Goal: Transaction & Acquisition: Purchase product/service

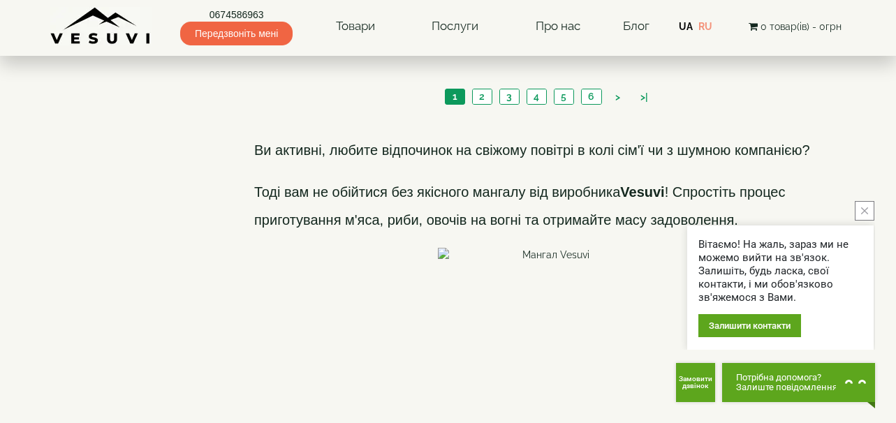
scroll to position [2236, 0]
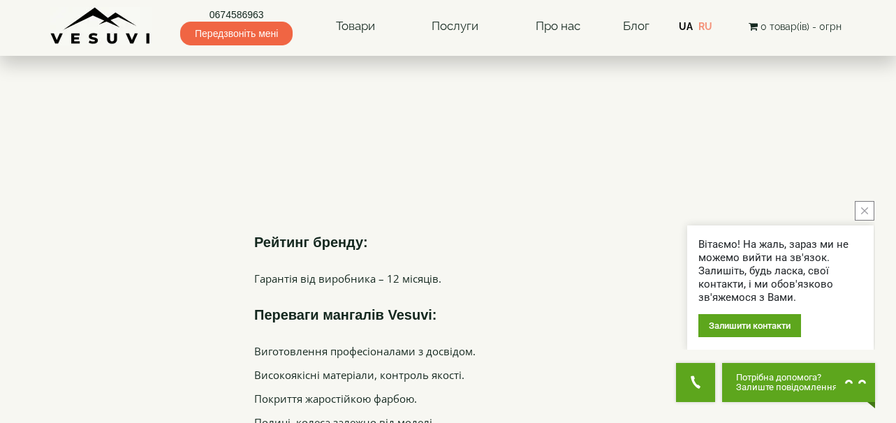
scroll to position [3241, 0]
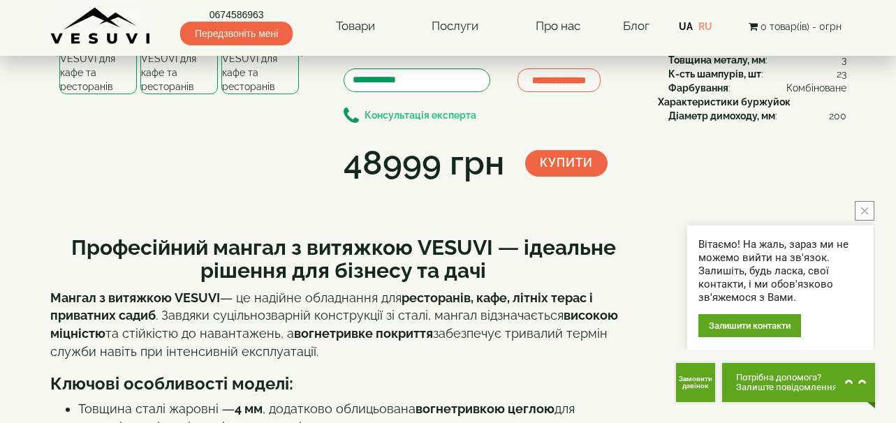
scroll to position [140, 0]
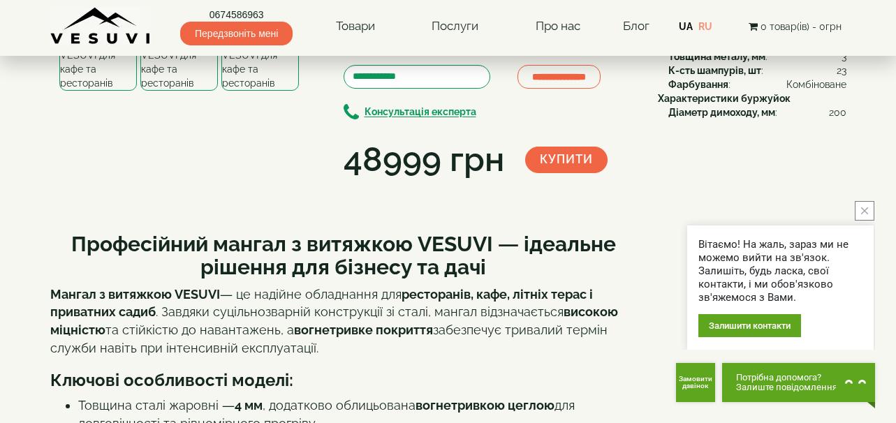
click at [270, 91] on img at bounding box center [261, 48] width 78 height 85
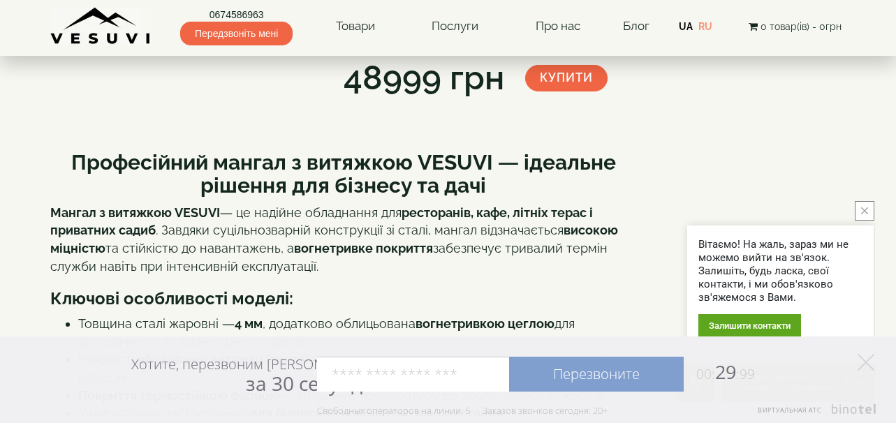
scroll to position [210, 0]
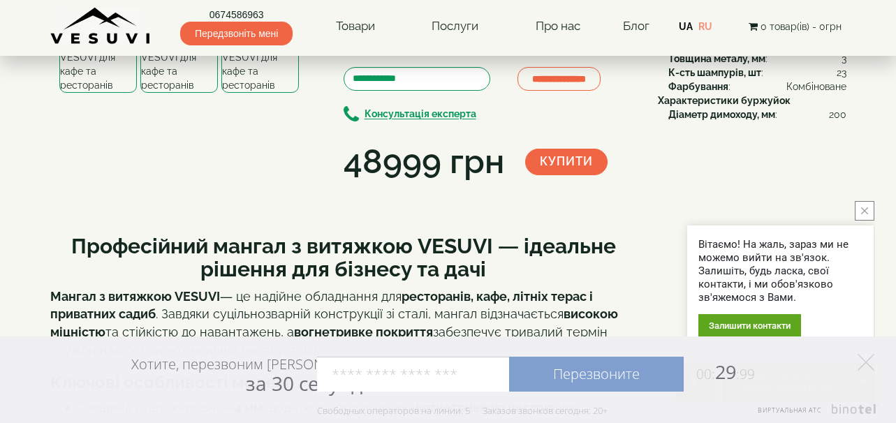
scroll to position [70, 0]
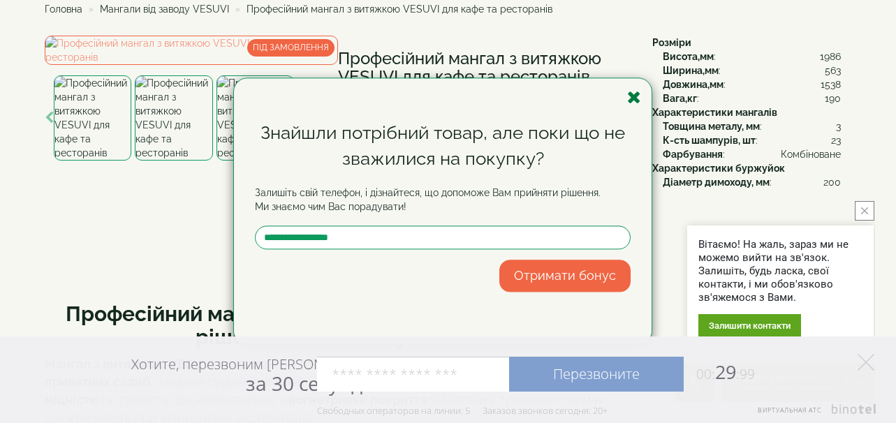
click at [637, 101] on icon "button" at bounding box center [634, 97] width 14 height 17
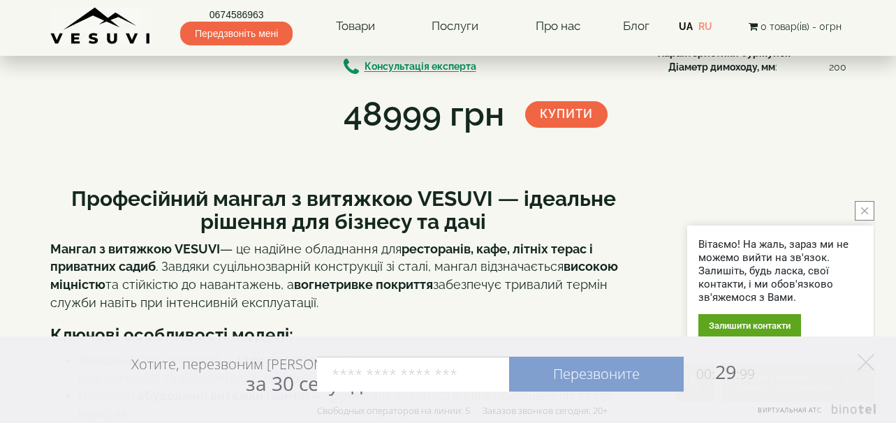
scroll to position [210, 0]
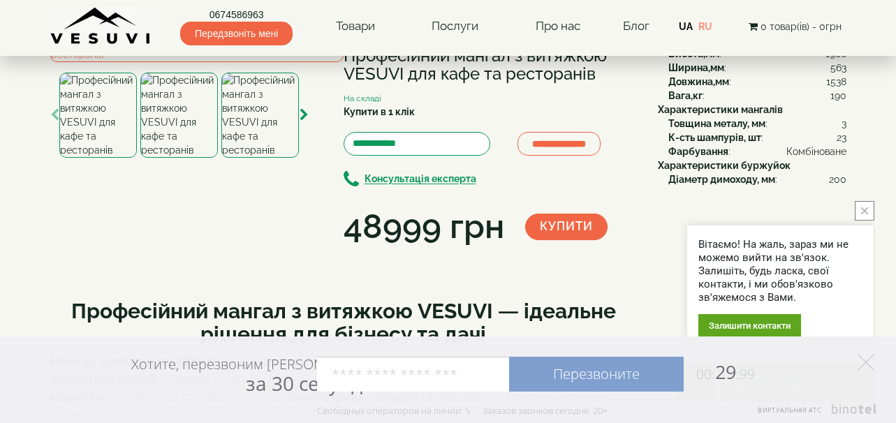
scroll to position [70, 0]
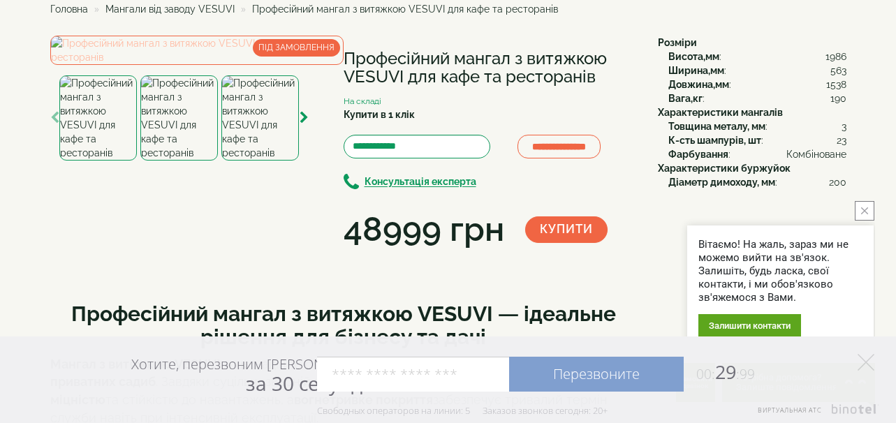
click at [202, 65] on img at bounding box center [196, 50] width 293 height 29
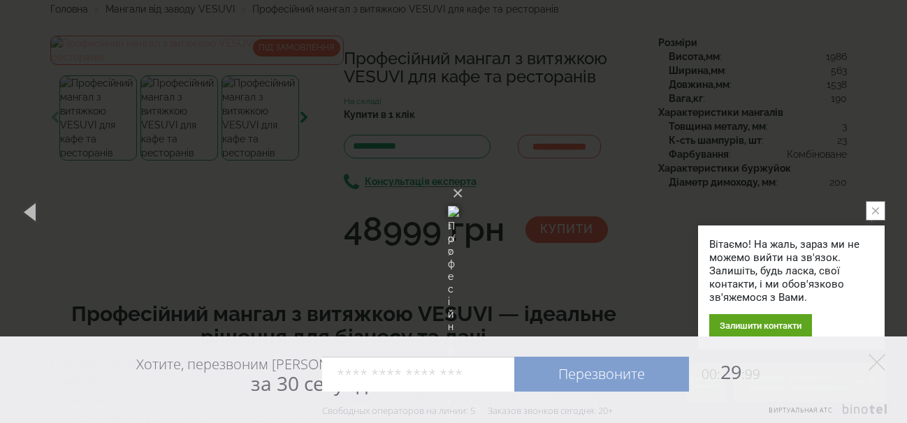
click at [202, 233] on div "× Професійний мангал з витяжкою VESUVI для кафе та ресторанів 1 of 7 Loading..." at bounding box center [453, 211] width 907 height 423
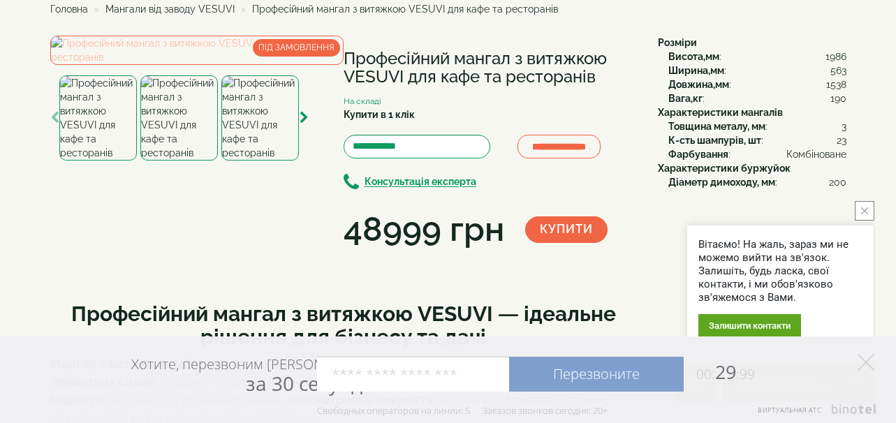
click at [198, 65] on img at bounding box center [196, 50] width 293 height 29
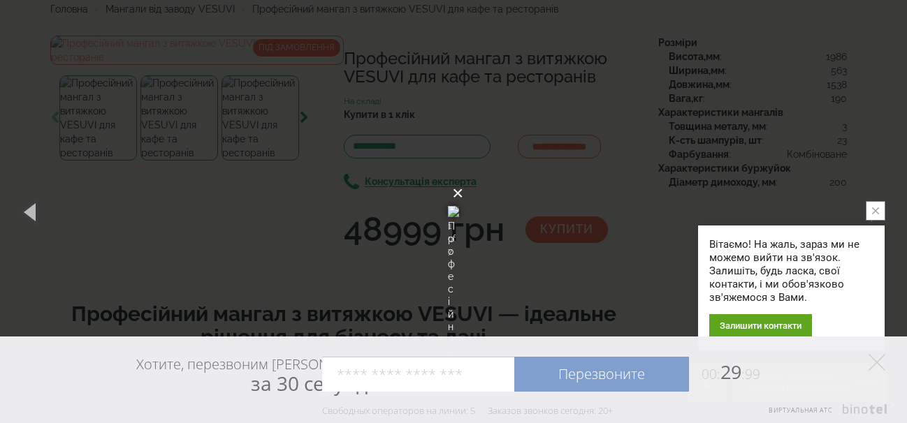
click at [463, 178] on button "×" at bounding box center [457, 193] width 11 height 31
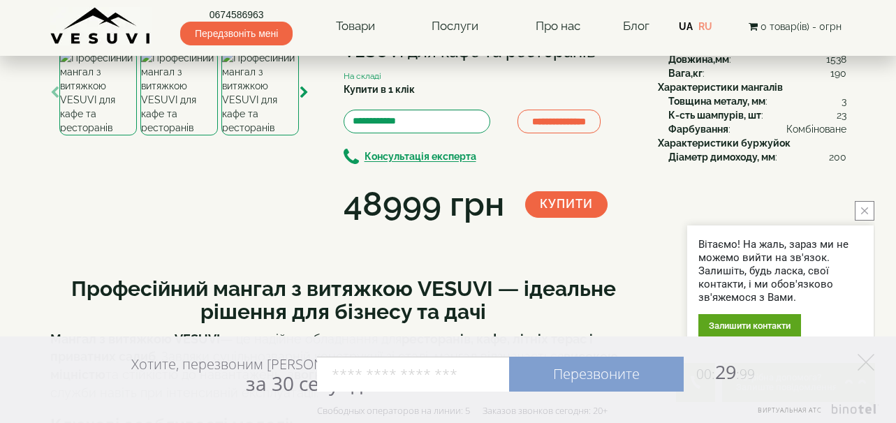
scroll to position [140, 0]
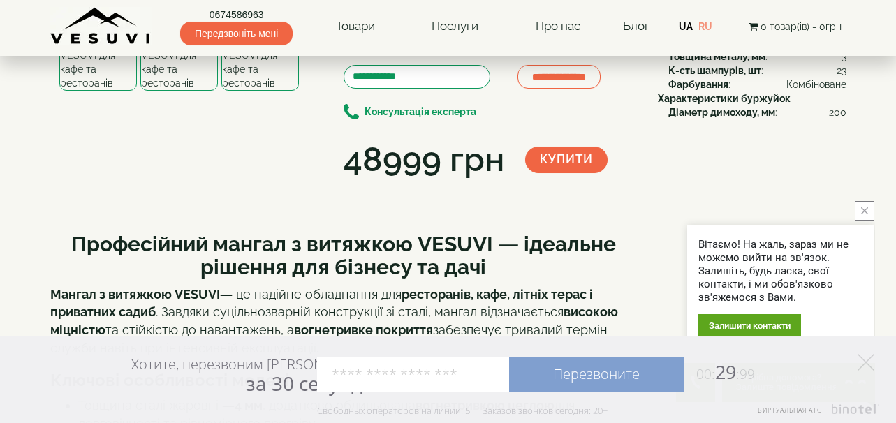
click at [269, 91] on img at bounding box center [261, 48] width 78 height 85
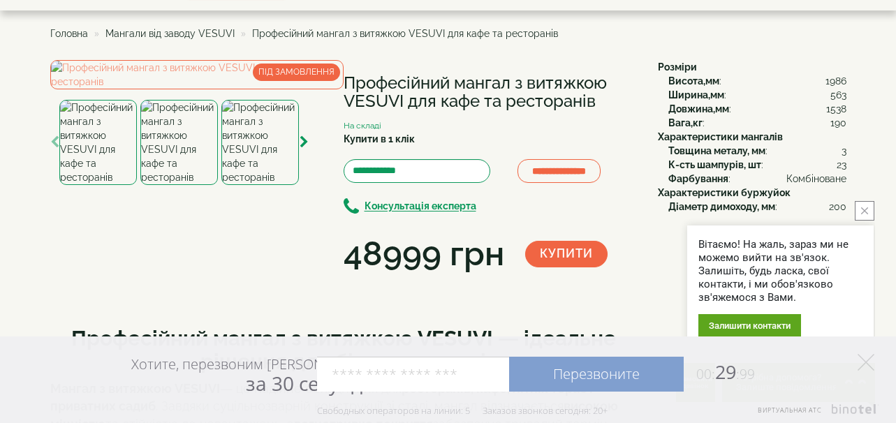
scroll to position [70, 0]
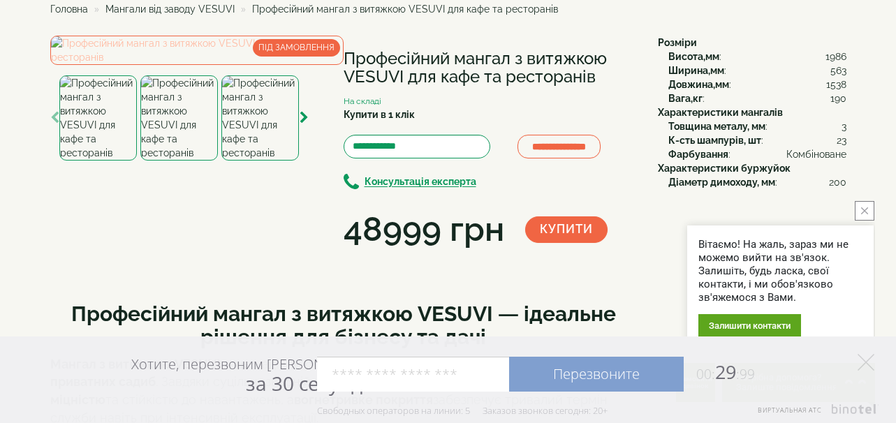
click at [243, 65] on img at bounding box center [196, 50] width 293 height 29
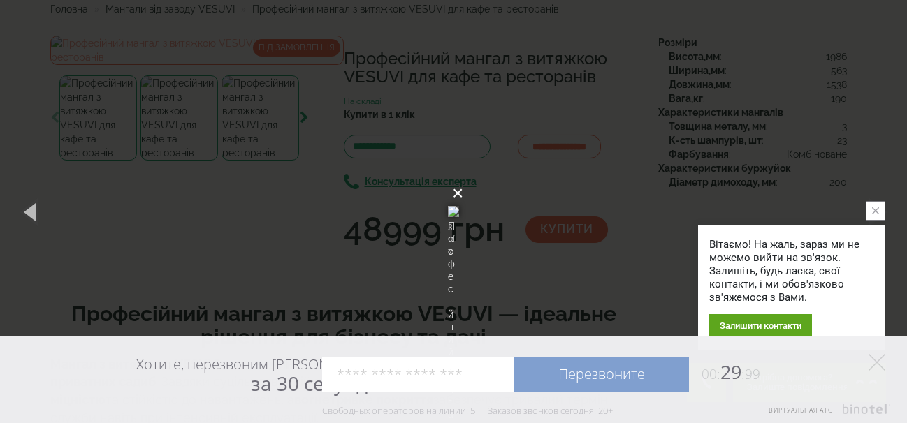
click at [463, 178] on button "×" at bounding box center [457, 193] width 11 height 31
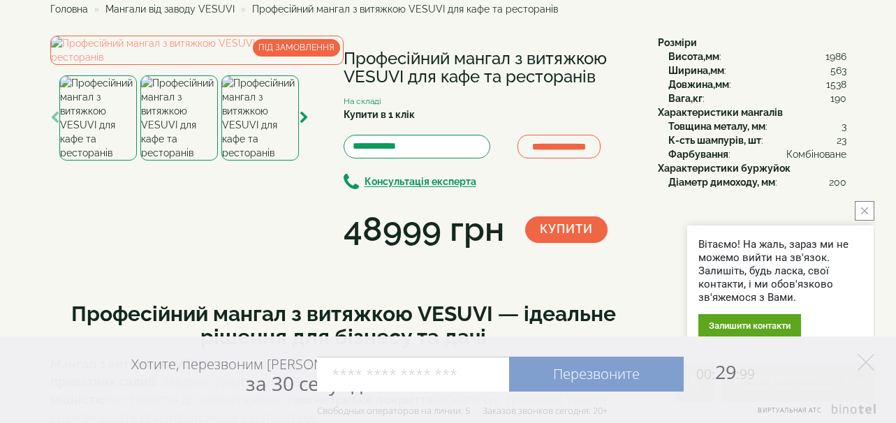
click at [95, 161] on img at bounding box center [98, 117] width 78 height 85
click at [178, 161] on img at bounding box center [179, 117] width 78 height 85
click at [256, 161] on img at bounding box center [261, 117] width 78 height 85
